Goal: Transaction & Acquisition: Book appointment/travel/reservation

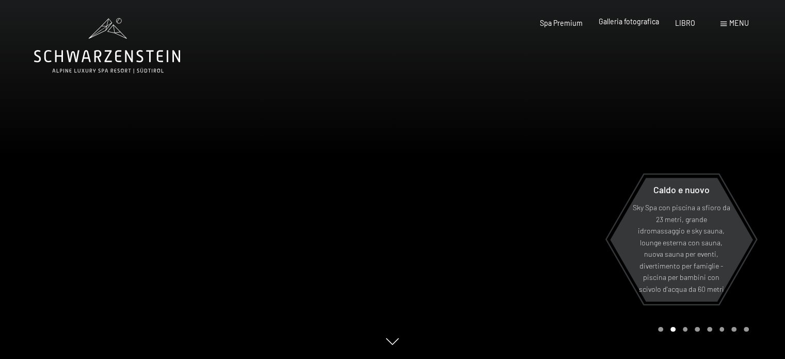
click at [636, 23] on font "Galleria fotografica" at bounding box center [629, 21] width 60 height 9
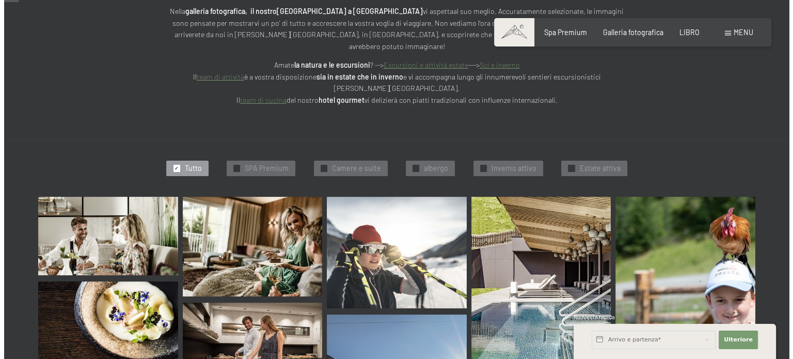
scroll to position [162, 0]
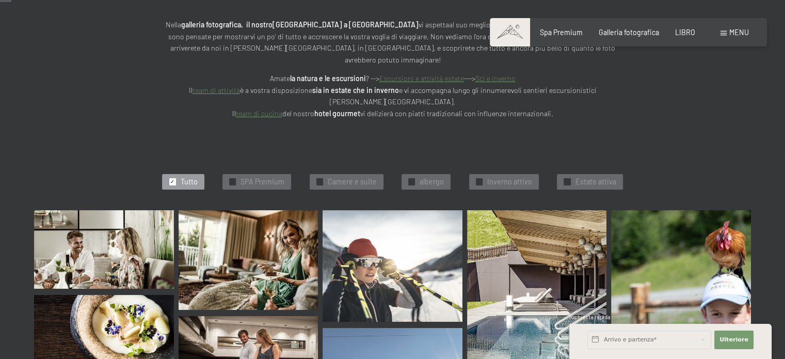
click at [729, 33] on div "menu" at bounding box center [734, 32] width 28 height 10
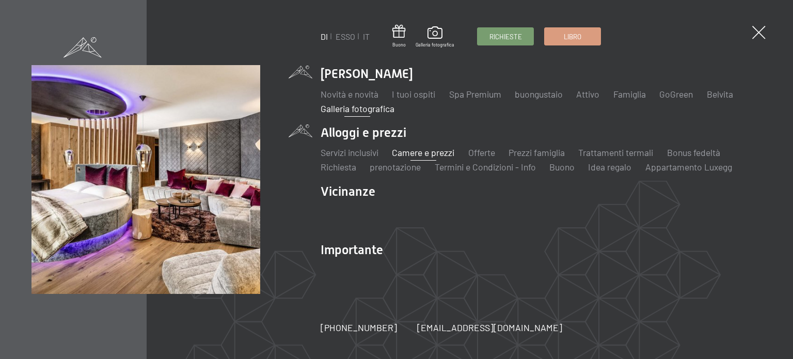
click at [420, 155] on font "Camere e prezzi" at bounding box center [423, 152] width 62 height 11
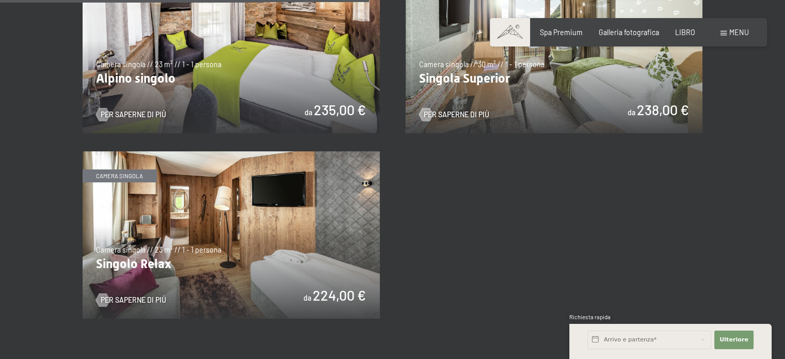
scroll to position [1364, 0]
